Goal: Task Accomplishment & Management: Manage account settings

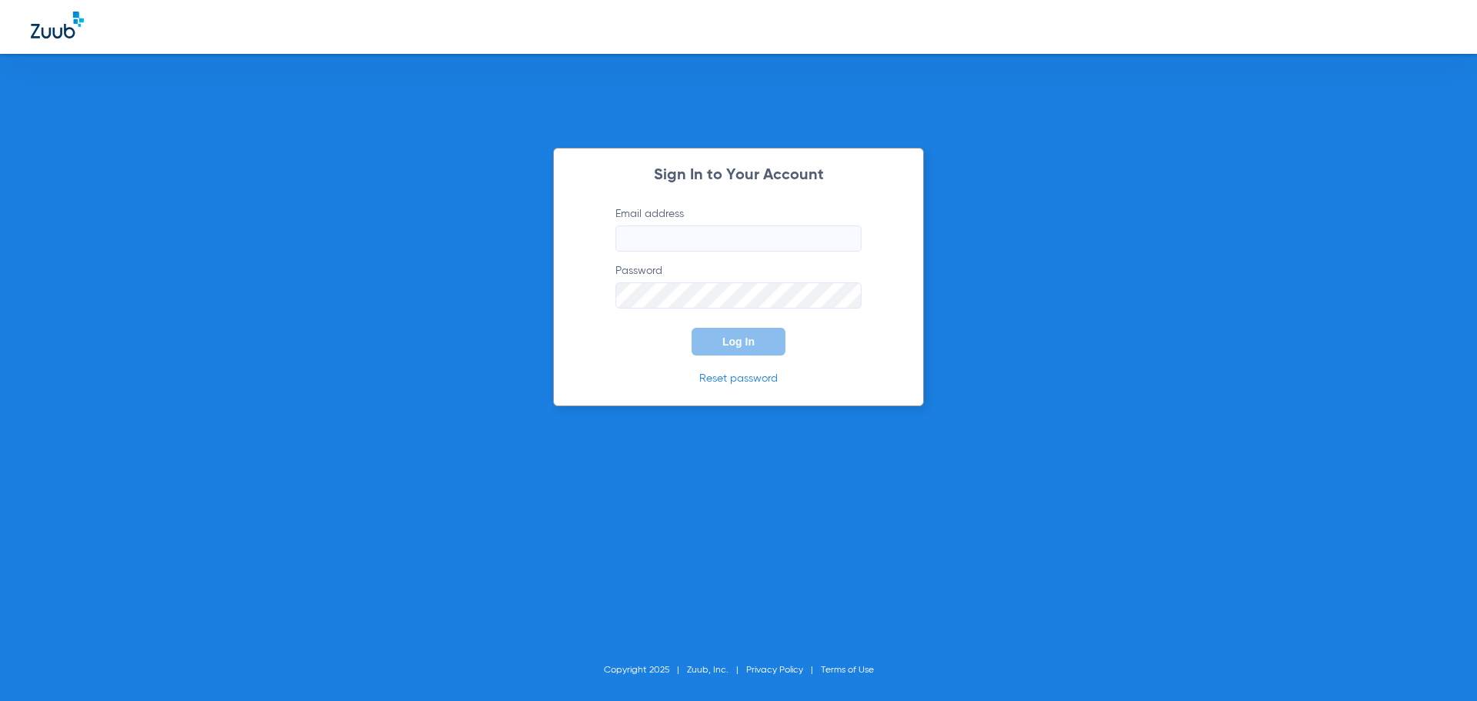
type input "[EMAIL_ADDRESS][DOMAIN_NAME]"
click at [743, 335] on span "Log In" at bounding box center [738, 341] width 32 height 12
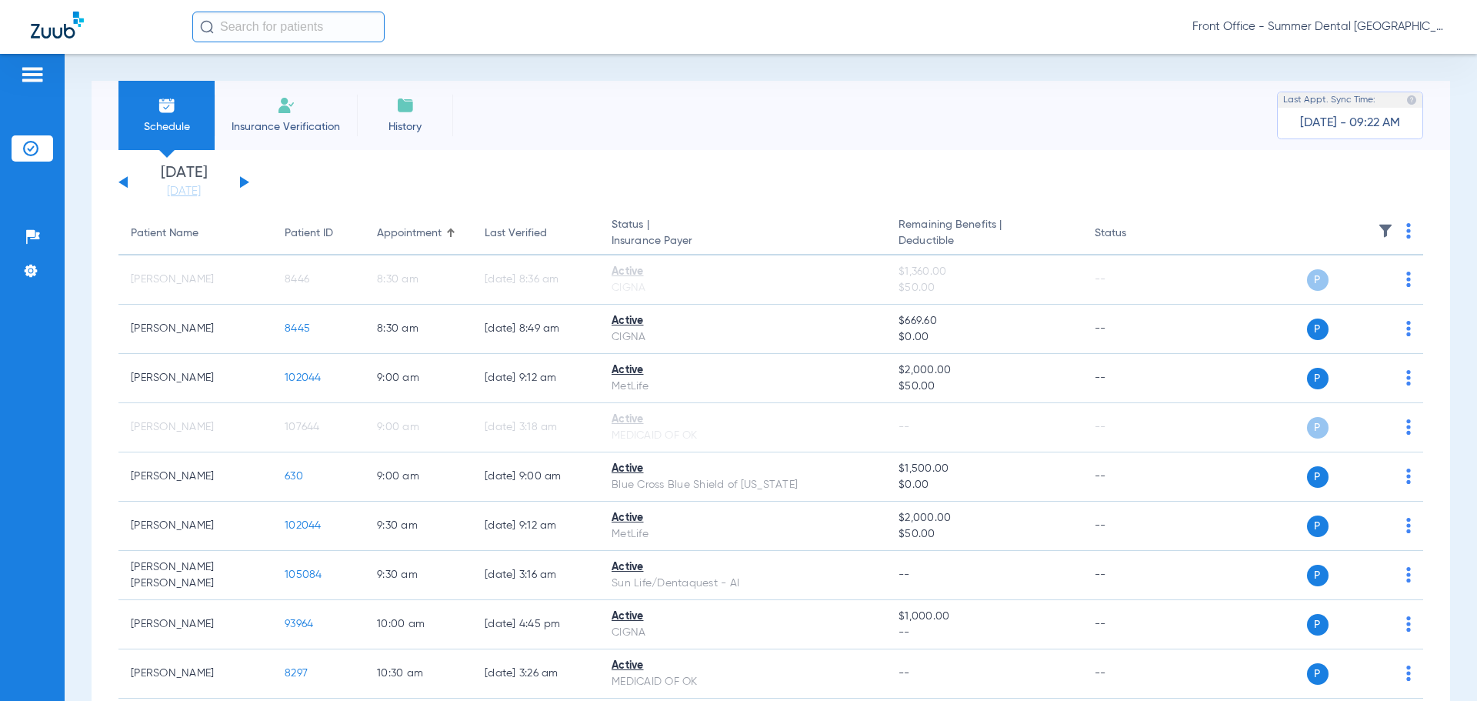
click at [241, 183] on button at bounding box center [244, 182] width 9 height 12
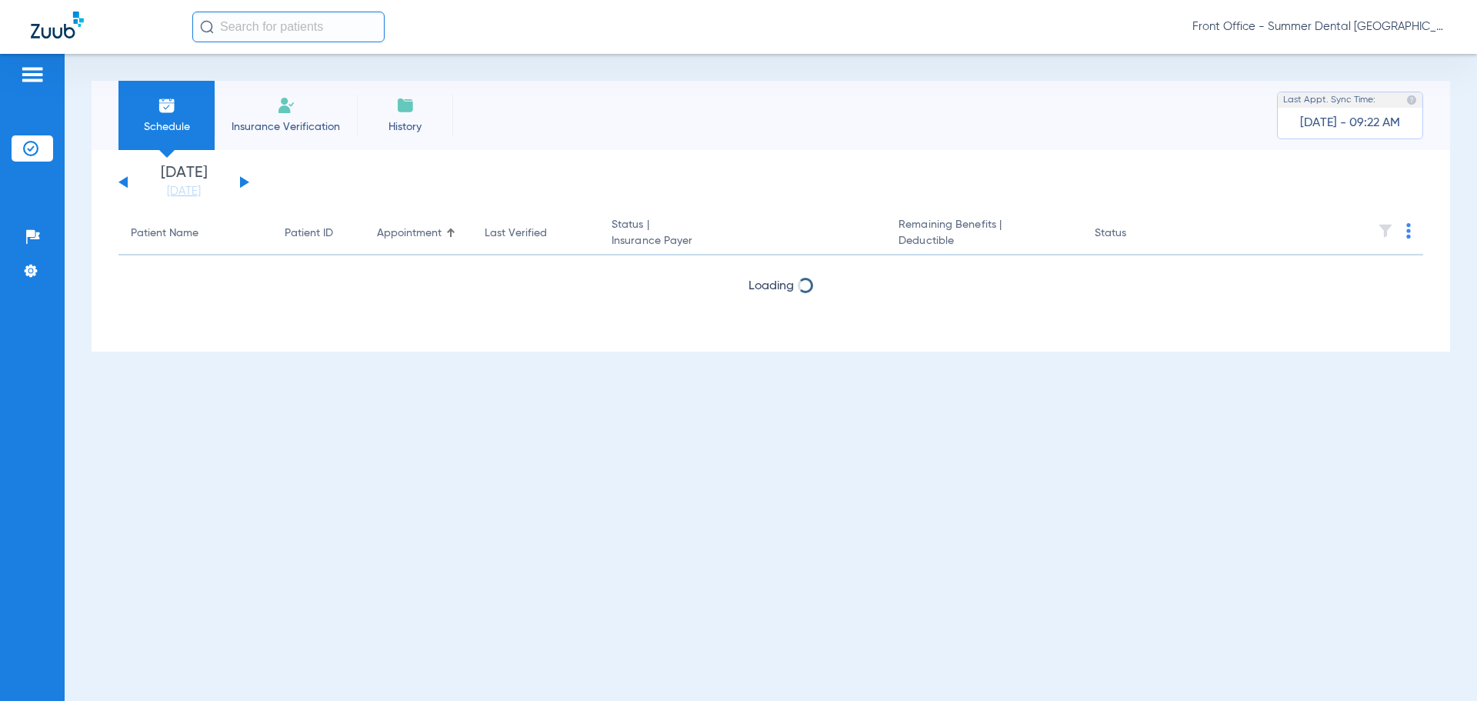
click at [241, 182] on button at bounding box center [244, 182] width 9 height 12
click at [177, 186] on link "[DATE]" at bounding box center [184, 191] width 92 height 15
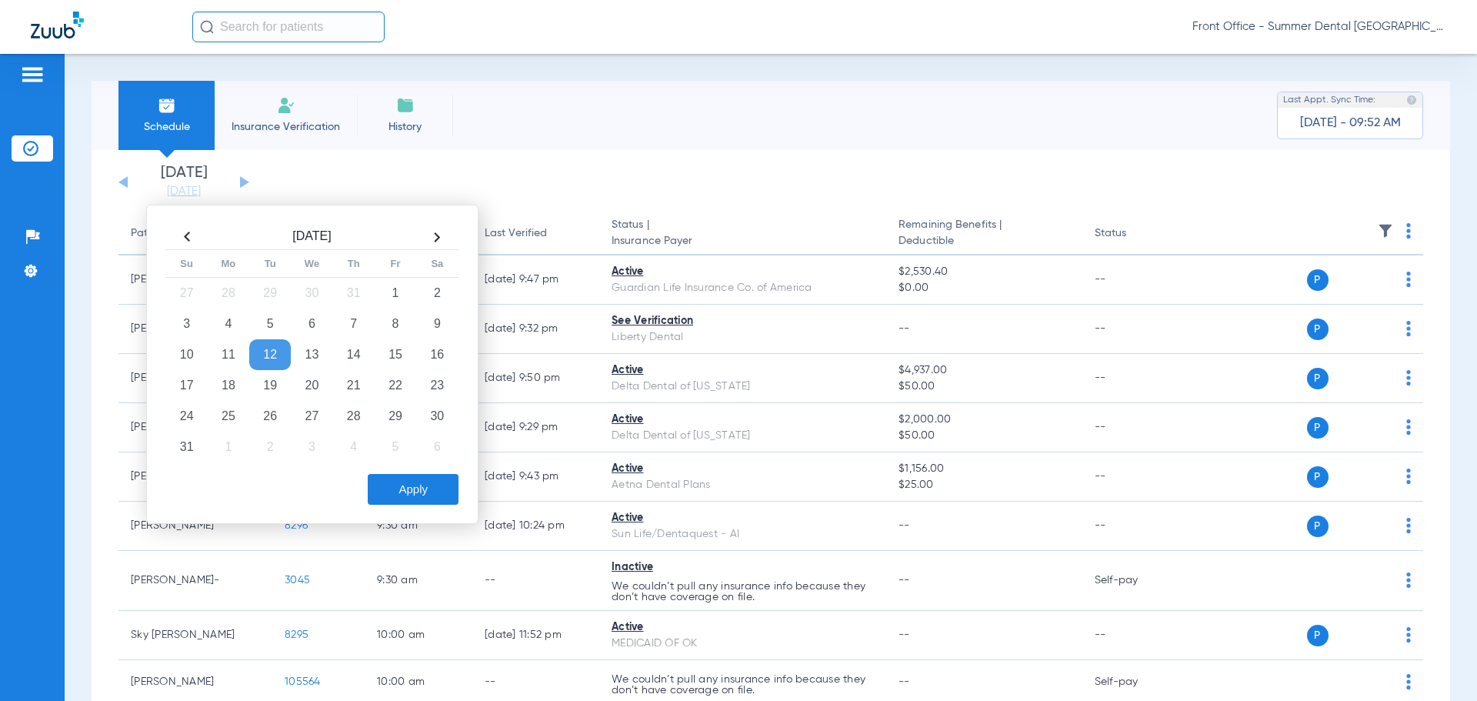
click at [266, 352] on td "12" at bounding box center [270, 354] width 42 height 31
click at [312, 354] on td "13" at bounding box center [312, 354] width 42 height 31
click at [402, 486] on button "Apply" at bounding box center [413, 489] width 91 height 31
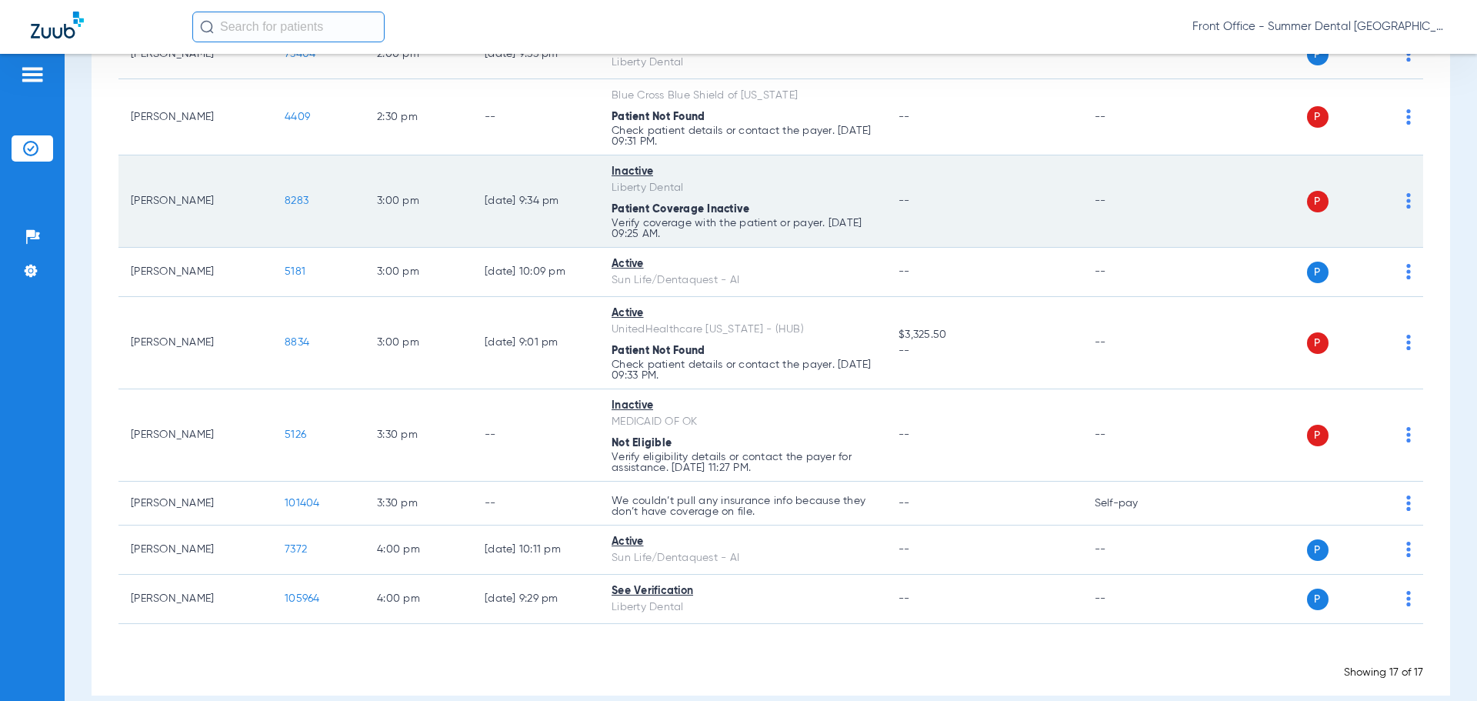
scroll to position [641, 0]
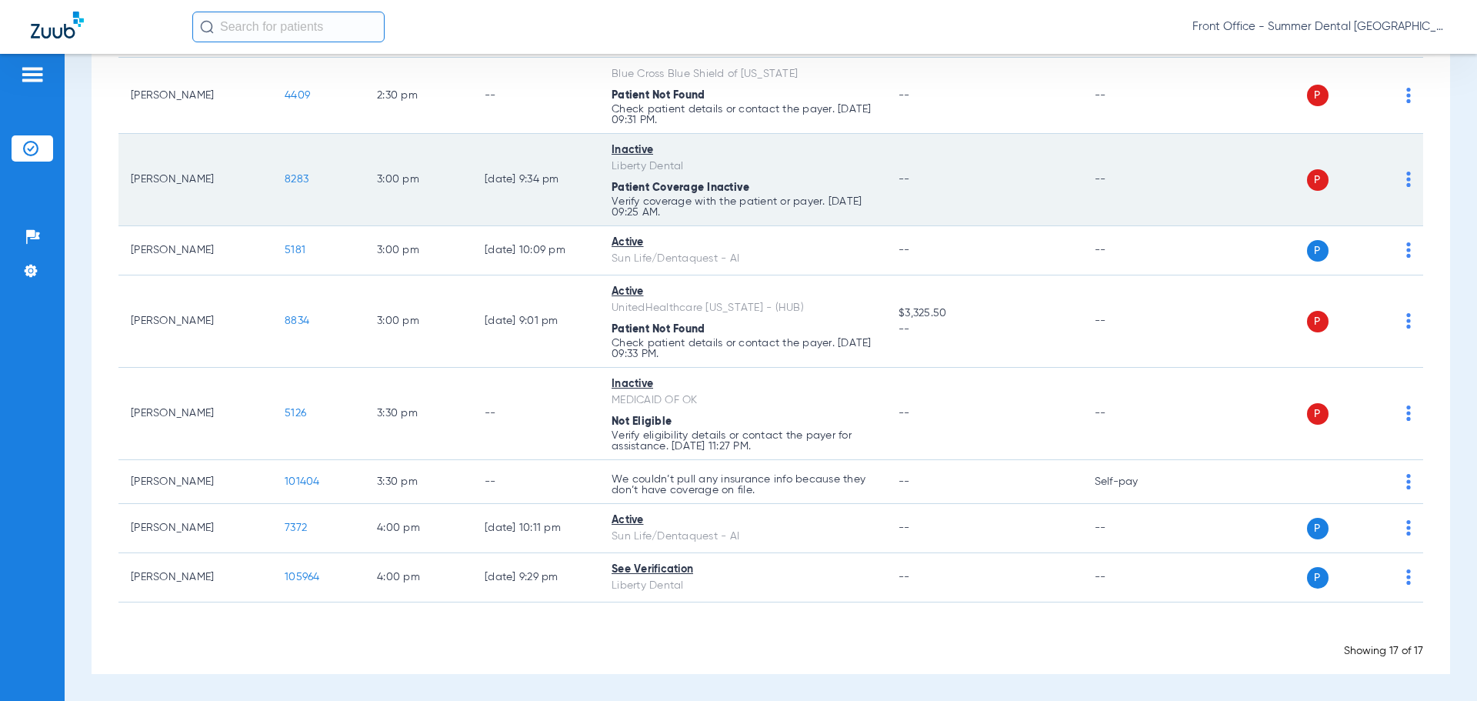
click at [157, 181] on td "[PERSON_NAME]" at bounding box center [195, 180] width 154 height 92
click at [337, 188] on td "8283" at bounding box center [318, 180] width 92 height 92
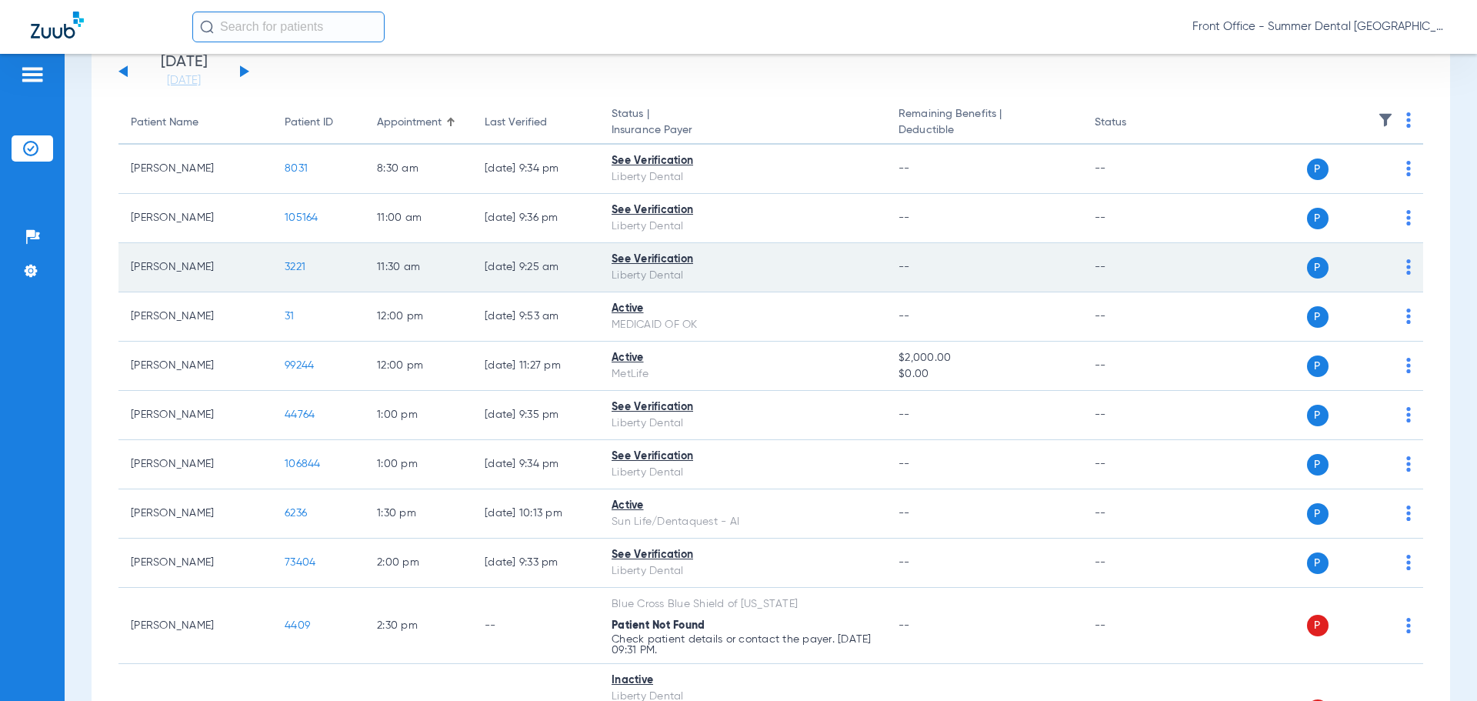
scroll to position [0, 0]
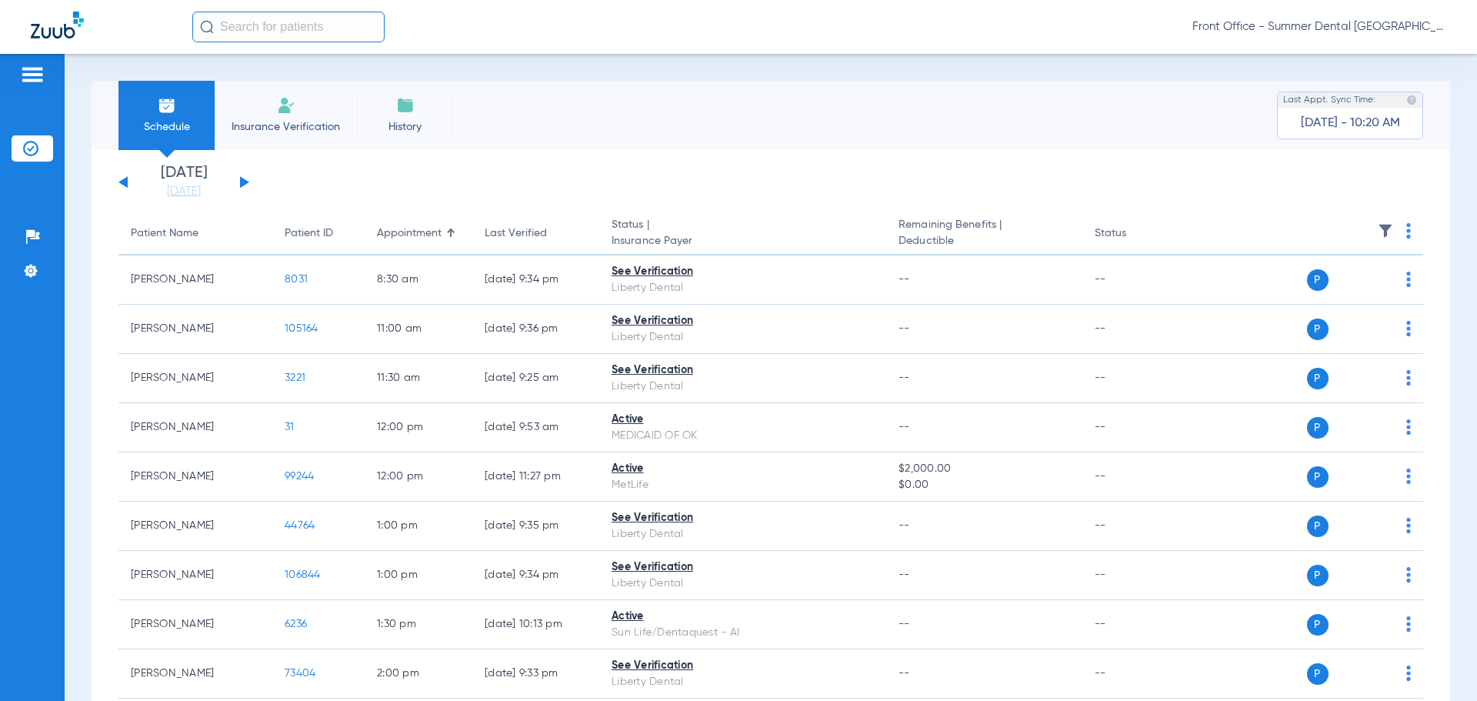
click at [244, 183] on button at bounding box center [244, 182] width 9 height 12
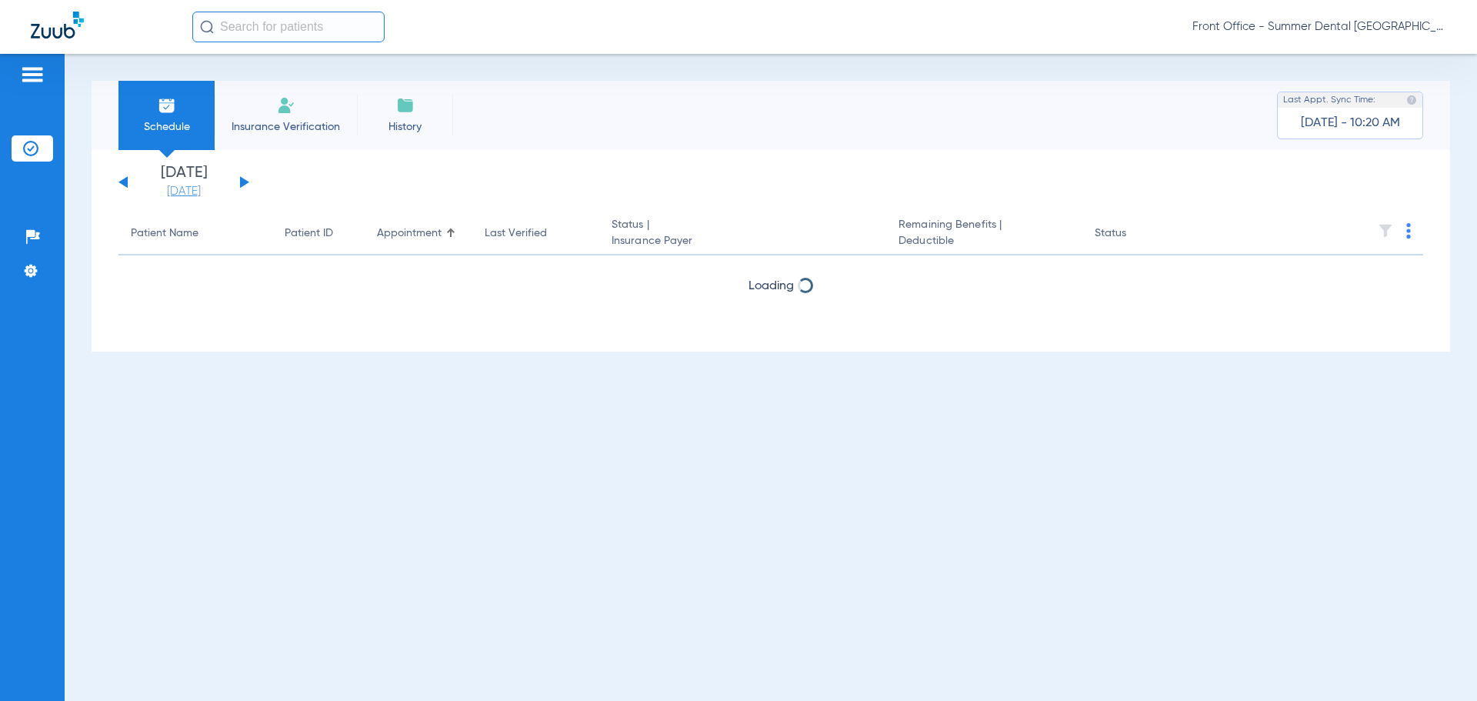
click at [194, 192] on link "[DATE]" at bounding box center [184, 191] width 92 height 15
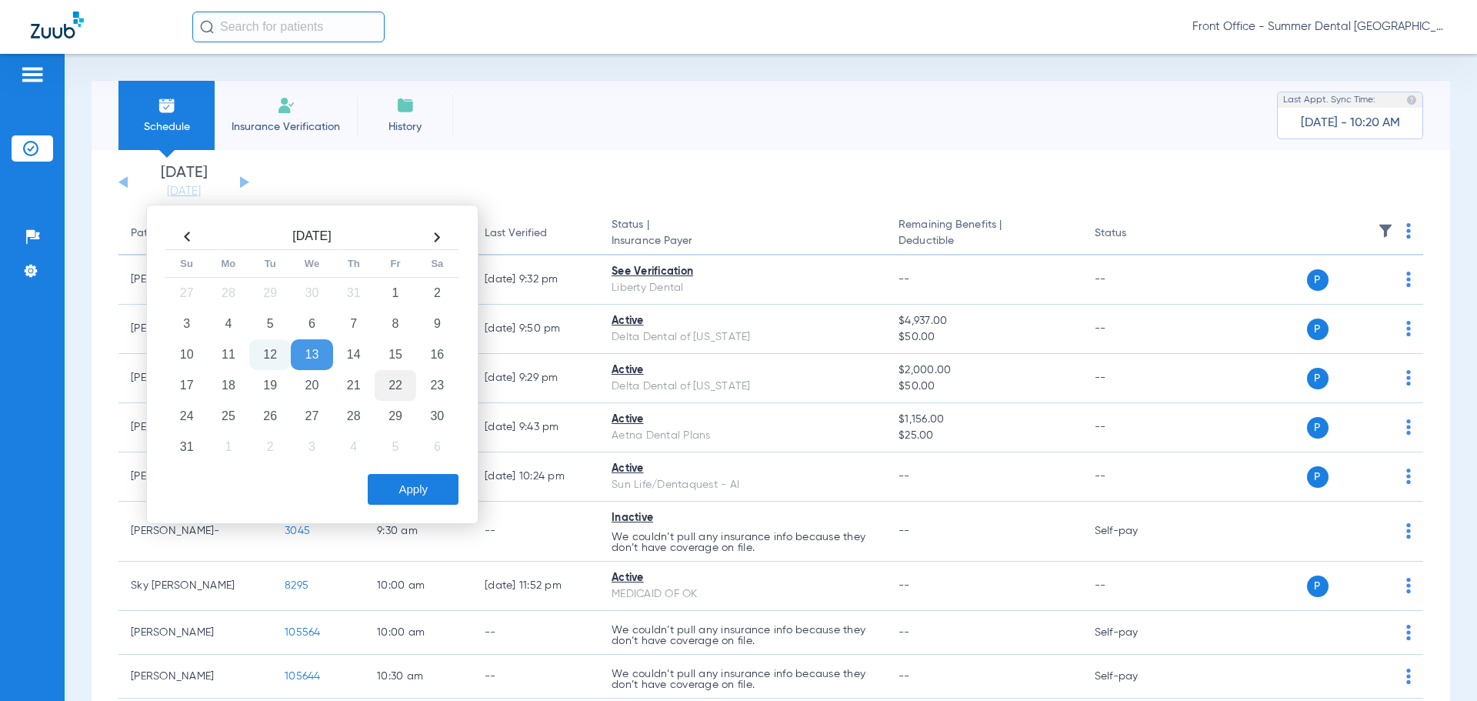
click at [389, 382] on td "22" at bounding box center [396, 385] width 42 height 31
click at [419, 477] on button "Apply" at bounding box center [413, 489] width 91 height 31
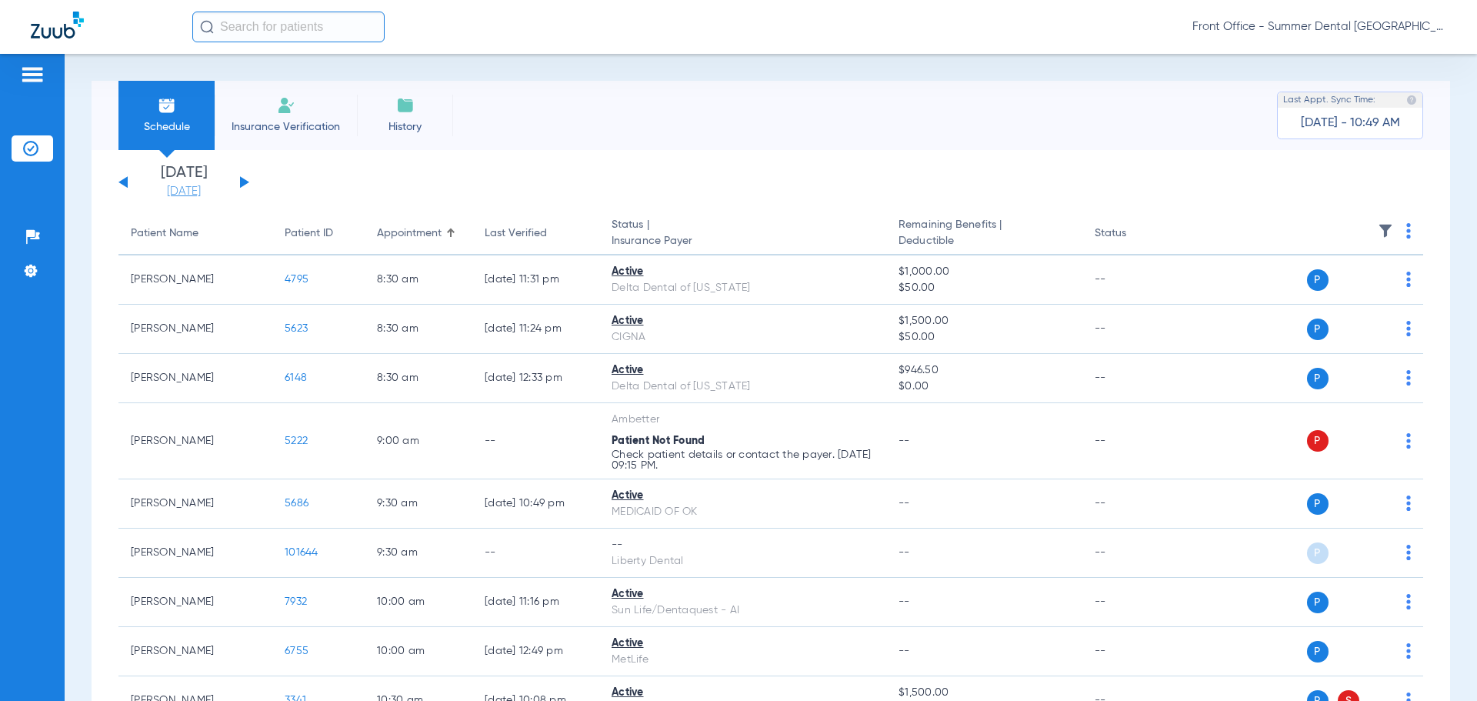
click at [193, 195] on link "[DATE]" at bounding box center [184, 191] width 92 height 15
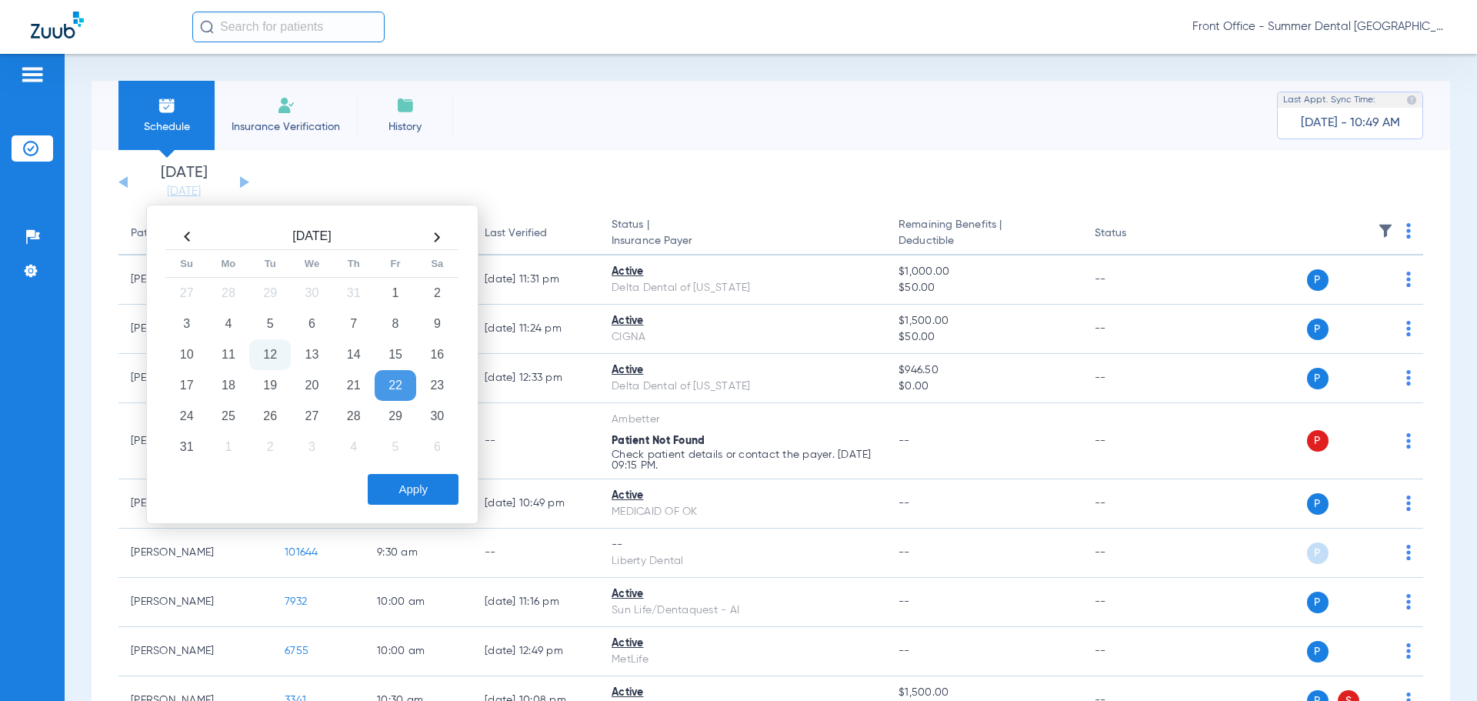
click at [399, 387] on td "22" at bounding box center [396, 385] width 42 height 31
click at [417, 474] on button "Apply" at bounding box center [413, 489] width 91 height 31
